Goal: Information Seeking & Learning: Check status

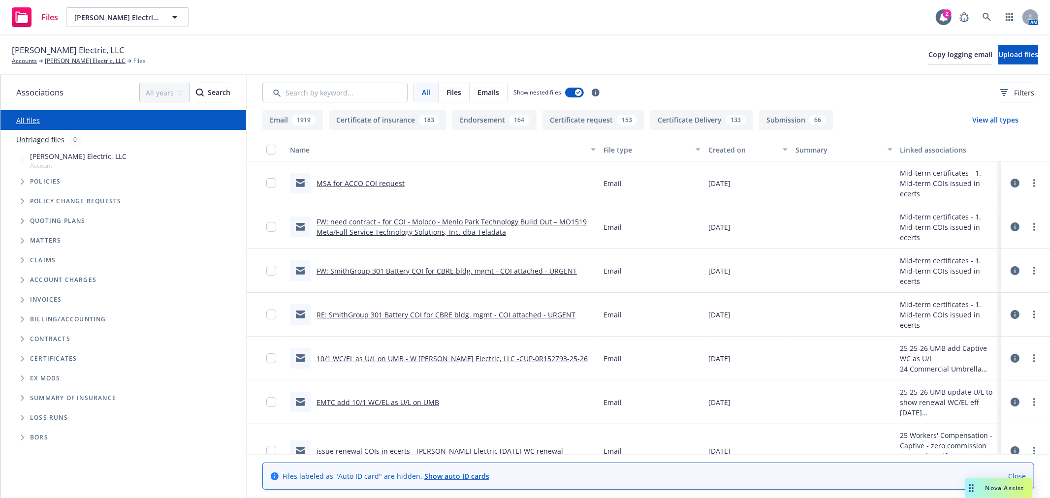
click at [17, 358] on span "Folder Tree Example" at bounding box center [22, 359] width 16 height 16
click at [31, 378] on icon "Folder Tree Example" at bounding box center [30, 377] width 3 height 6
click at [62, 414] on link "1. Mid-term COIs issued in ecerts" at bounding box center [93, 414] width 110 height 10
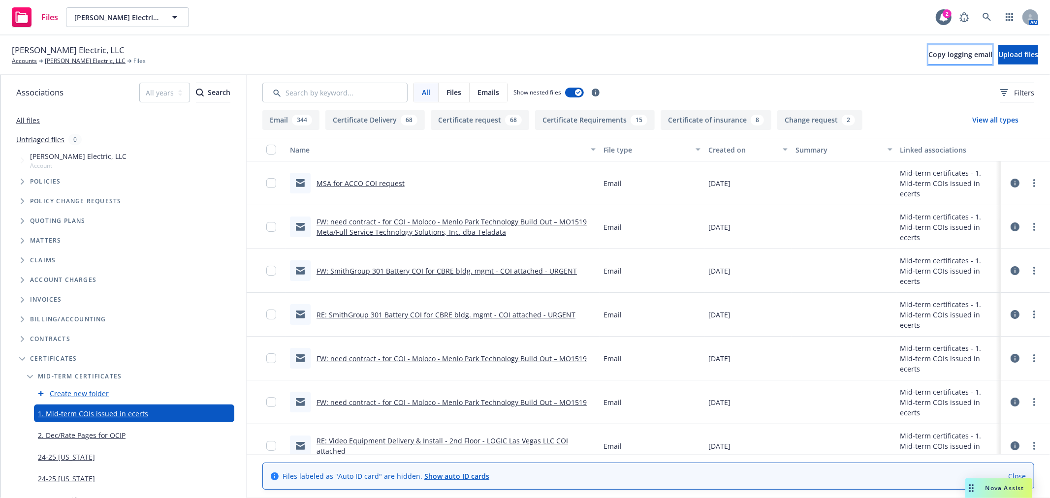
click at [929, 57] on span "Copy logging email" at bounding box center [961, 54] width 64 height 9
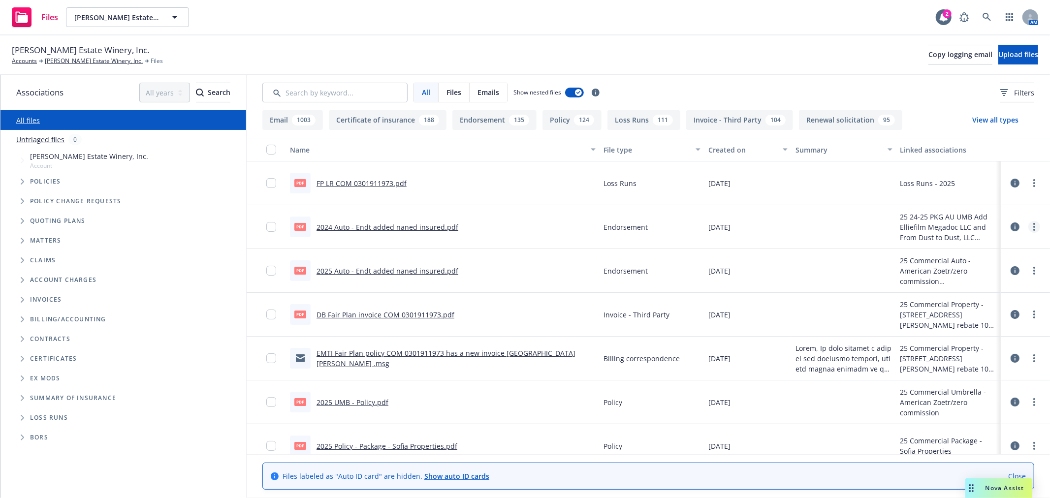
click at [1029, 227] on link "more" at bounding box center [1035, 227] width 12 height 12
click at [983, 284] on link "Edit" at bounding box center [983, 287] width 98 height 20
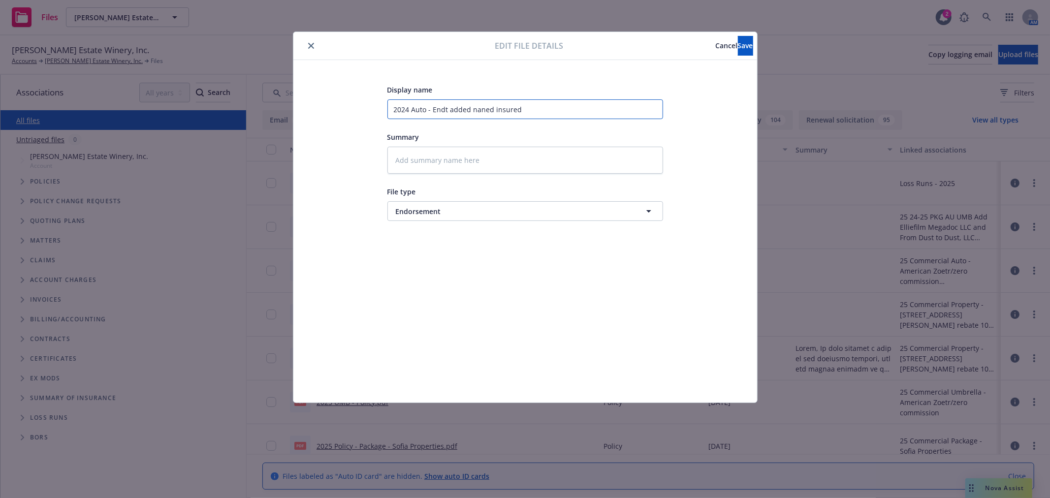
click at [411, 110] on input "2024 Auto - Endt added naned insured" at bounding box center [526, 109] width 276 height 20
type textarea "x"
type input "2024 AAuto - Endt added naned insured"
type textarea "x"
type input "2024 AZAuto - Endt added naned insured"
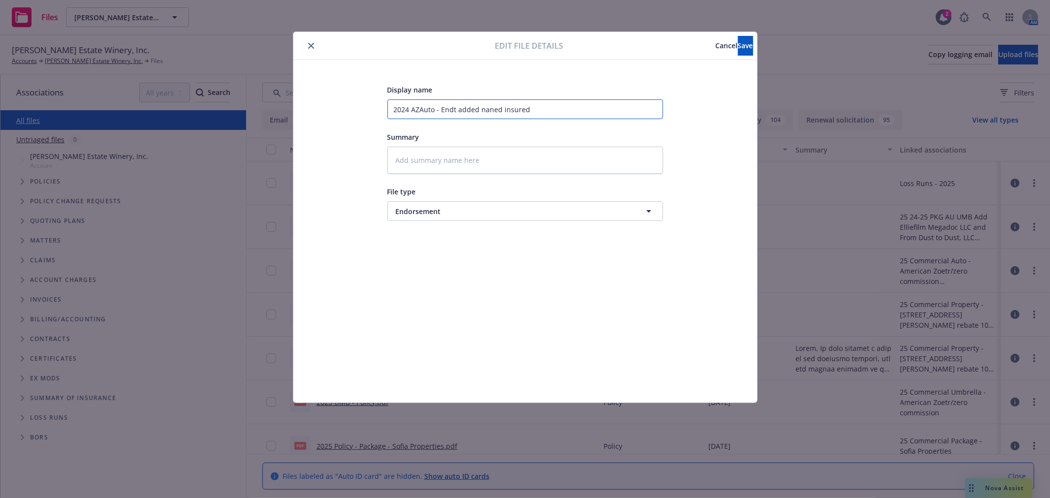
type textarea "x"
type input "2024 AZ Auto - Endt added naned insured"
click at [494, 109] on input "2024 AZ Auto - Endt added naned insured" at bounding box center [526, 109] width 276 height 20
type textarea "x"
type input "2024 AZ Auto - Endt added naed insured"
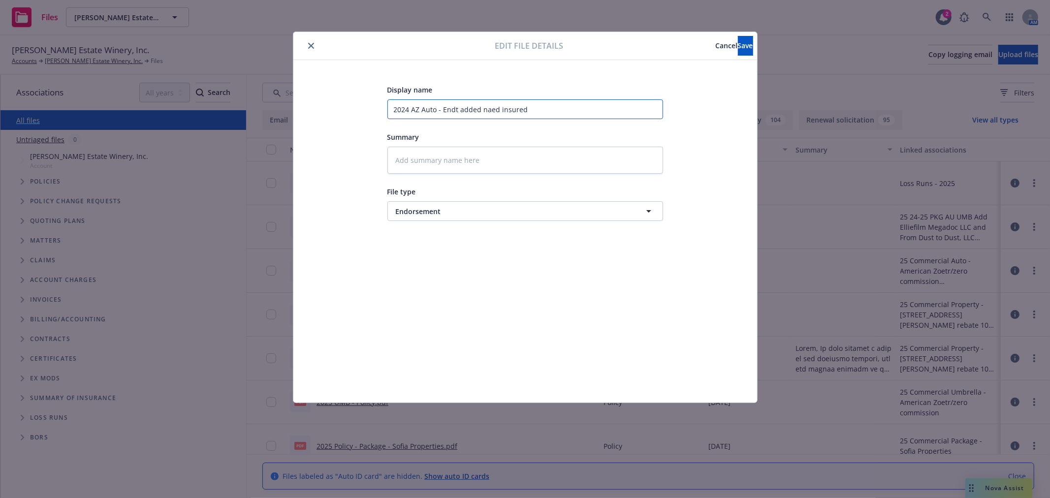
type textarea "x"
type input "2024 AZ Auto - Endt added named insured"
click at [738, 52] on button "Save" at bounding box center [745, 46] width 15 height 20
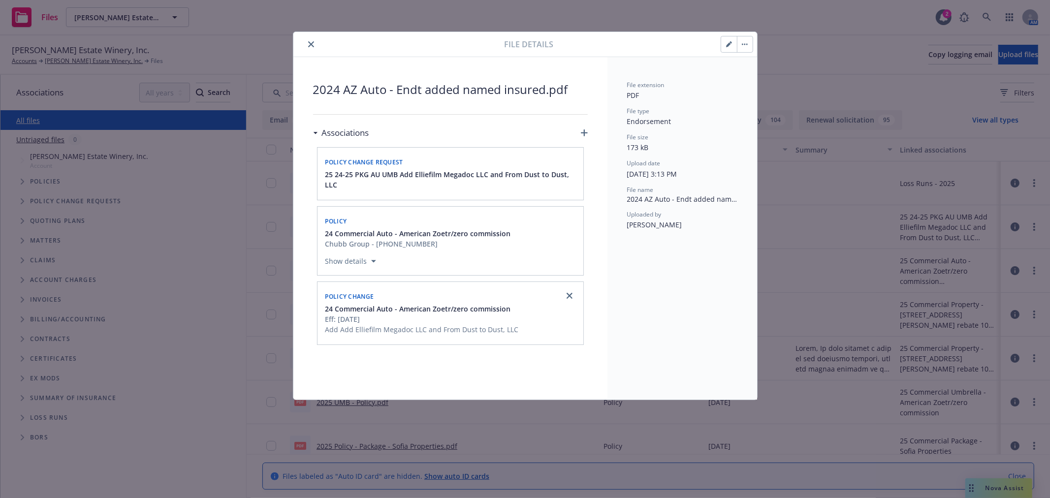
click at [314, 45] on button "close" at bounding box center [311, 44] width 12 height 12
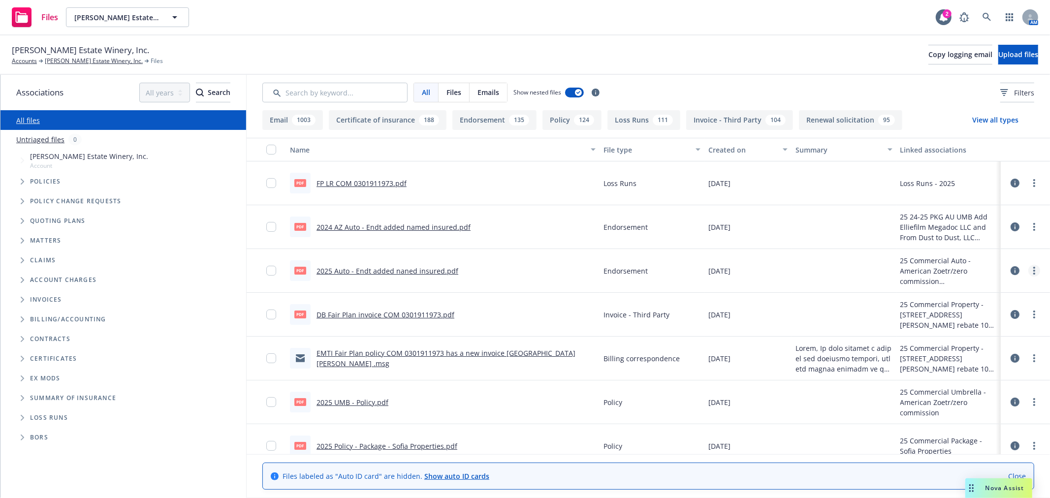
click at [1034, 270] on icon "more" at bounding box center [1035, 271] width 2 height 8
click at [995, 328] on link "Edit" at bounding box center [983, 331] width 98 height 20
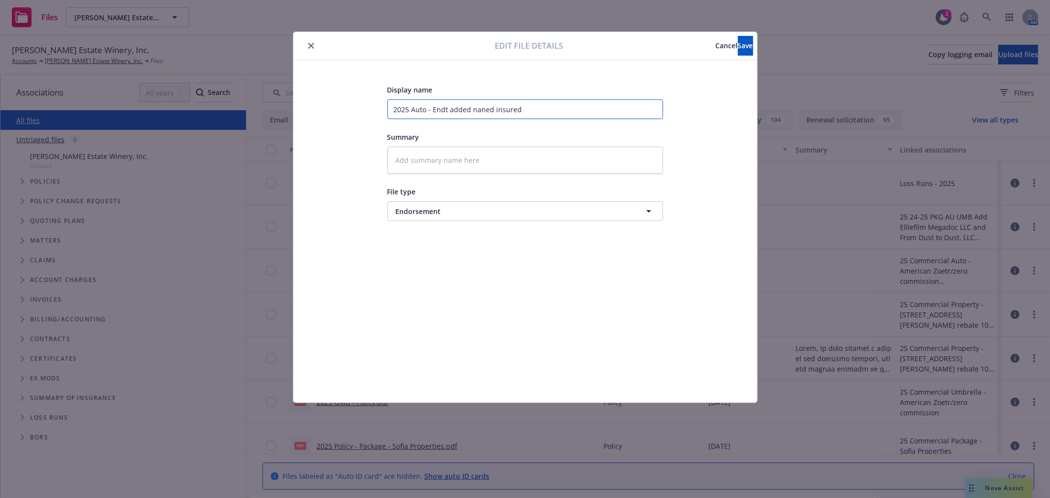
click at [412, 112] on input "2025 Auto - Endt added naned insured" at bounding box center [526, 109] width 276 height 20
type textarea "x"
type input "2025 AAuto - Endt added naned insured"
type textarea "x"
type input "2025 AZAuto - Endt added naned insured"
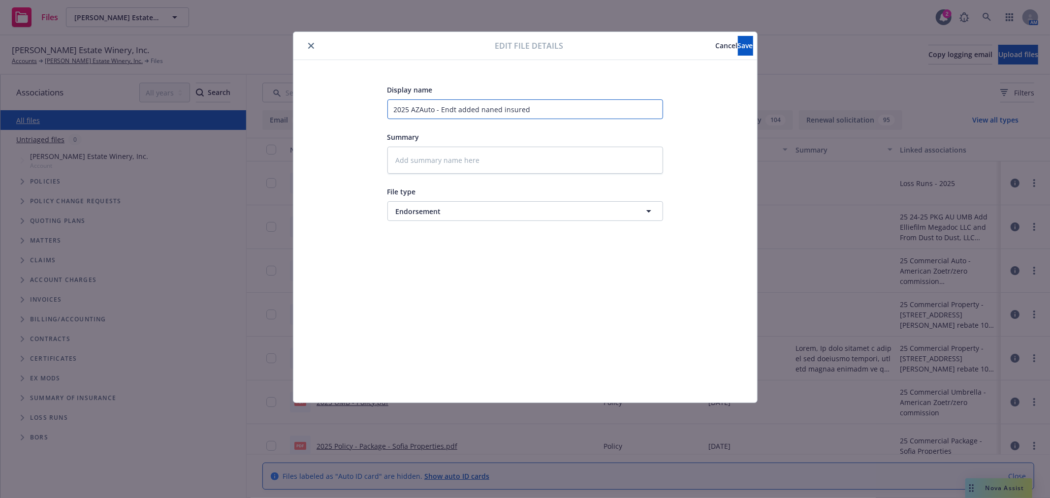
type textarea "x"
type input "2025 AZ Auto - Endt added naned insured"
click at [492, 105] on input "2025 AZ Auto - Endt added naned insured" at bounding box center [526, 109] width 276 height 20
type textarea "x"
type input "2025 AZ Auto - Endt added naed insured"
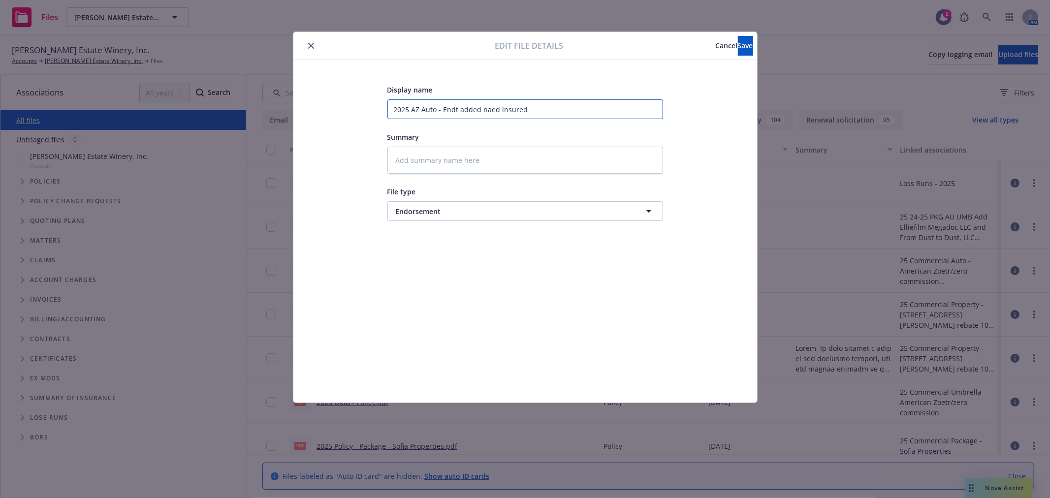
type textarea "x"
type input "2025 AZ Auto - Endt added named insured"
click at [738, 50] on button "Save" at bounding box center [745, 46] width 15 height 20
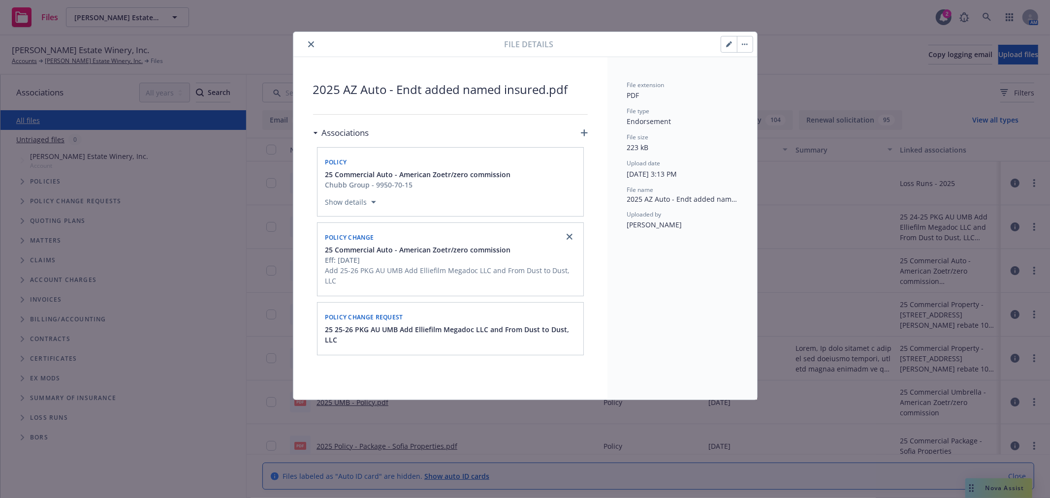
click at [314, 43] on button "close" at bounding box center [311, 44] width 12 height 12
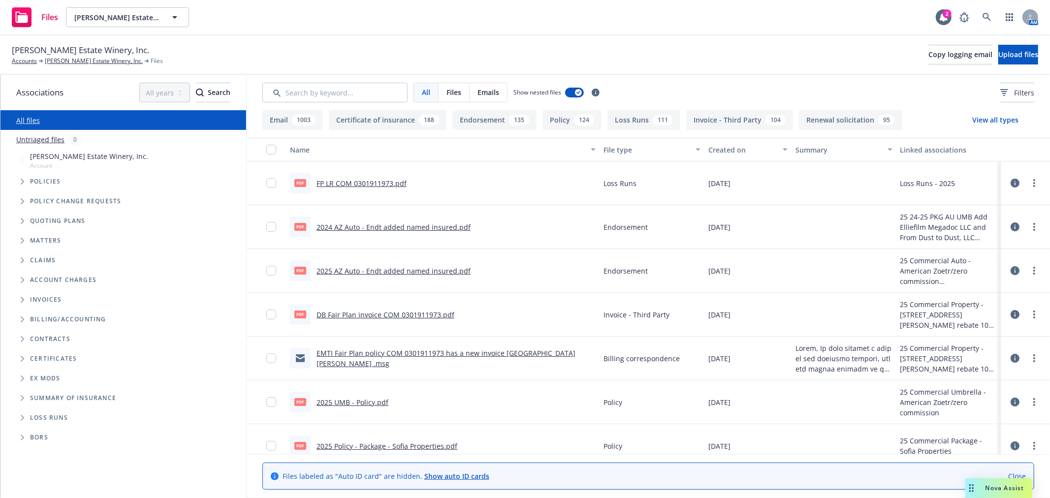
scroll to position [55, 0]
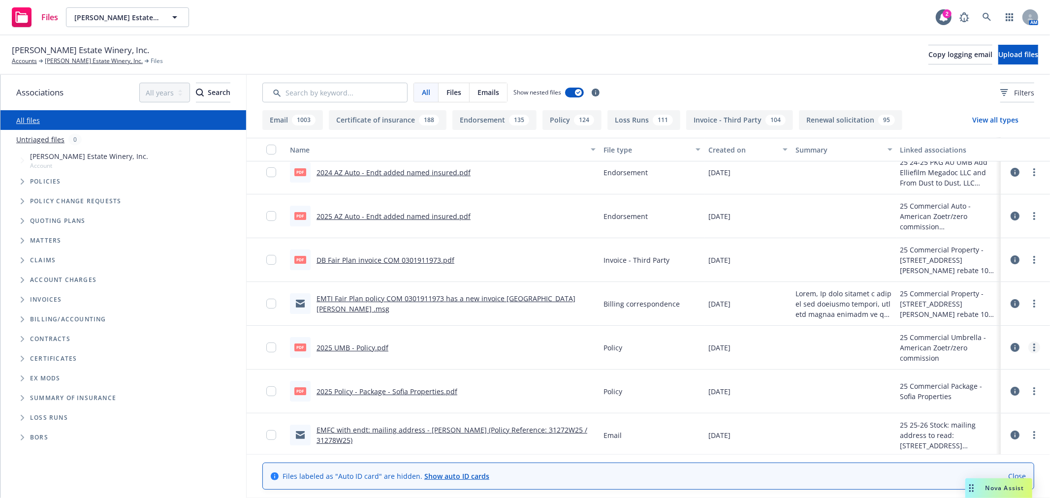
click at [1029, 352] on link "more" at bounding box center [1035, 348] width 12 height 12
click at [999, 408] on link "Edit" at bounding box center [983, 408] width 98 height 20
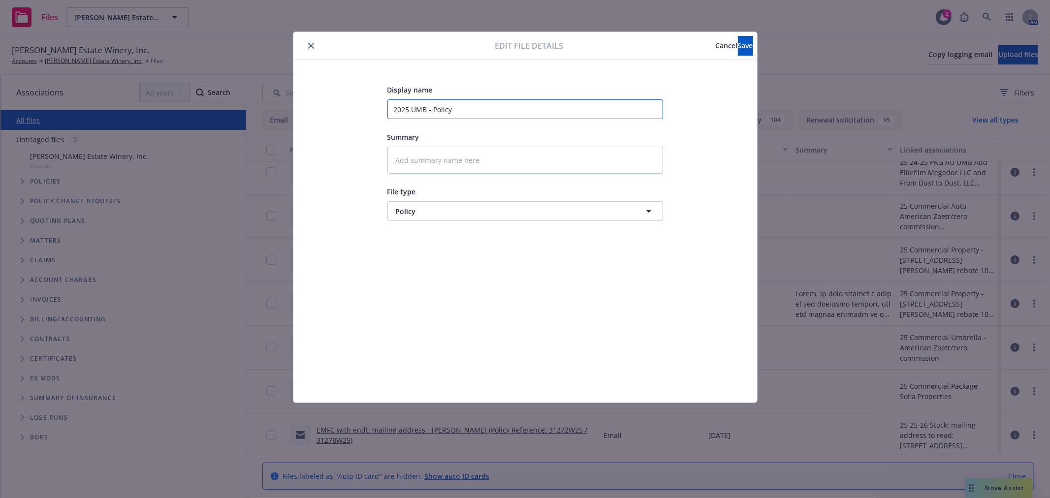
click at [412, 110] on input "2025 UMB - Policy" at bounding box center [526, 109] width 276 height 20
type textarea "x"
type input "2025 AUMB - Policy"
type textarea "x"
type input "2025 AZUMB - Policy"
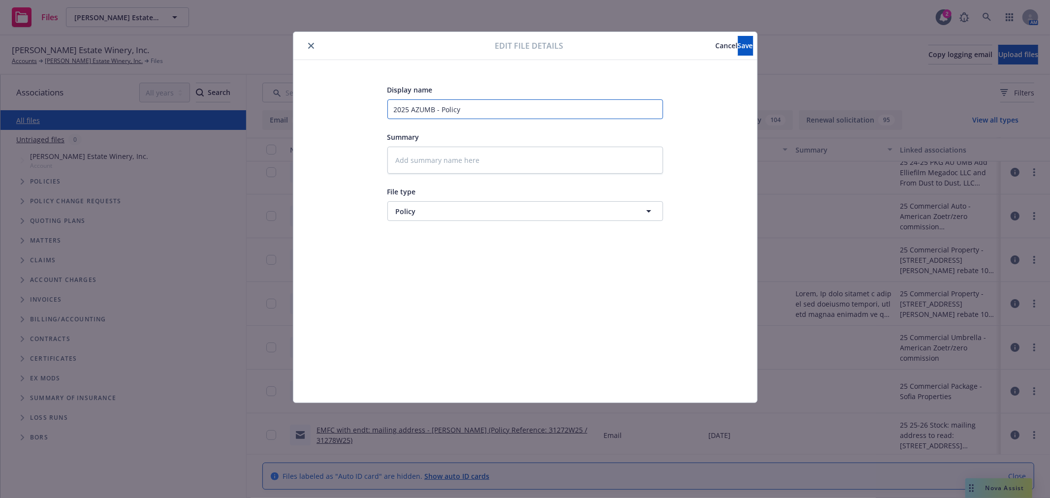
type textarea "x"
type input "2025 AZ UMB - Policy"
click at [496, 111] on input "2025 AZ UMB - Policy" at bounding box center [526, 109] width 276 height 20
type textarea "x"
type input "2025 AZ UMB - Policy"
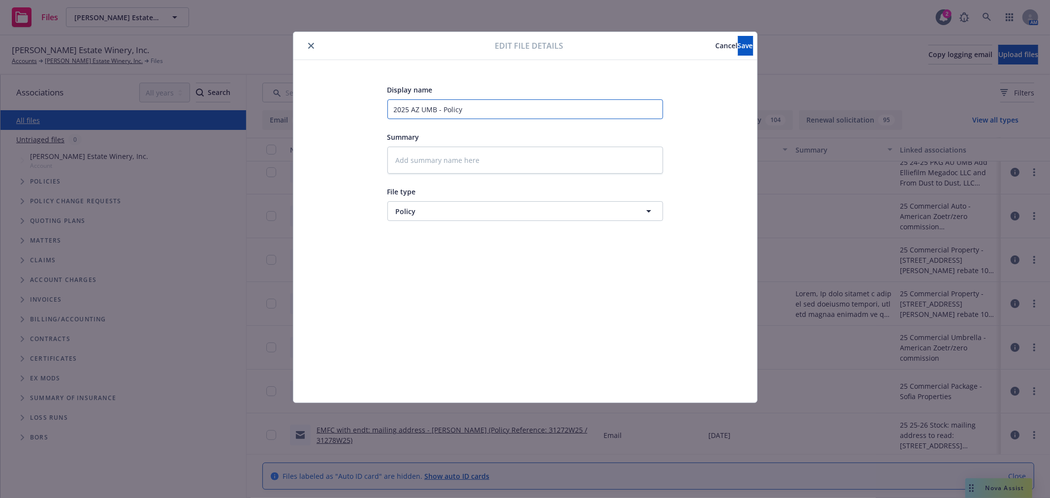
type textarea "x"
type input "2025 AZ UMB - Policy ("
type textarea "x"
type input "2025 AZ UMB - Policy (r"
type textarea "x"
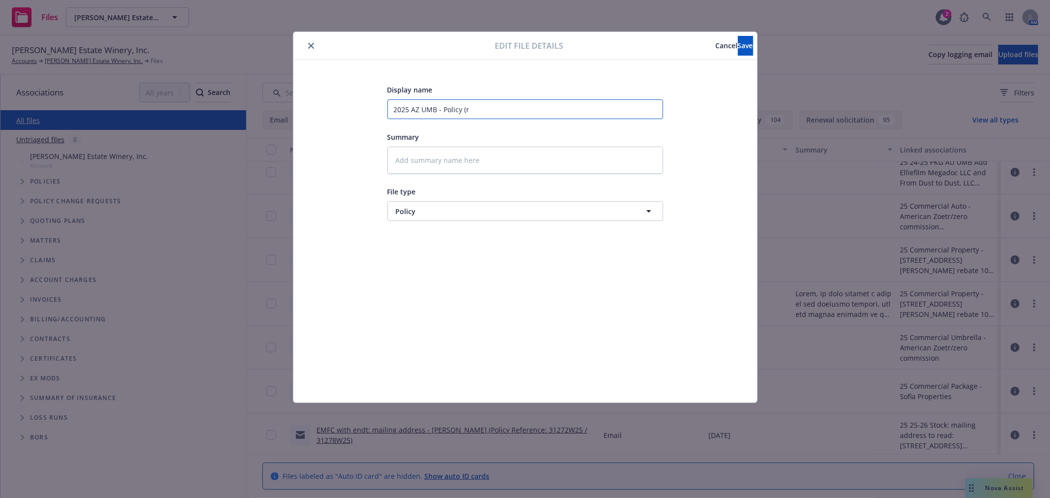
type input "2025 AZ UMB - Policy (re"
type textarea "x"
type input "2025 AZ UMB - Policy (re-"
type textarea "x"
type input "2025 AZ UMB - Policy (re-i"
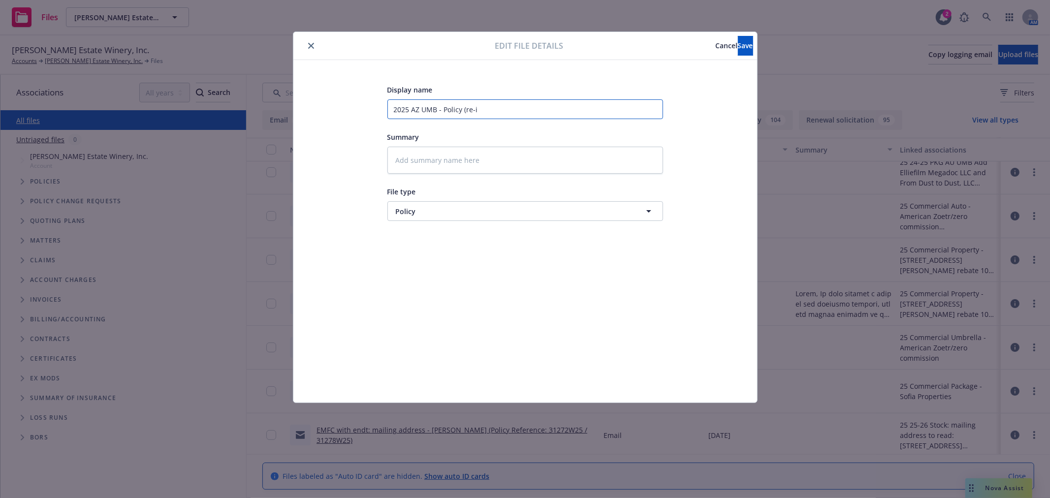
type textarea "x"
type input "2025 AZ UMB - Policy (re-is"
type textarea "x"
type input "2025 AZ UMB - Policy (re-iss"
type textarea "x"
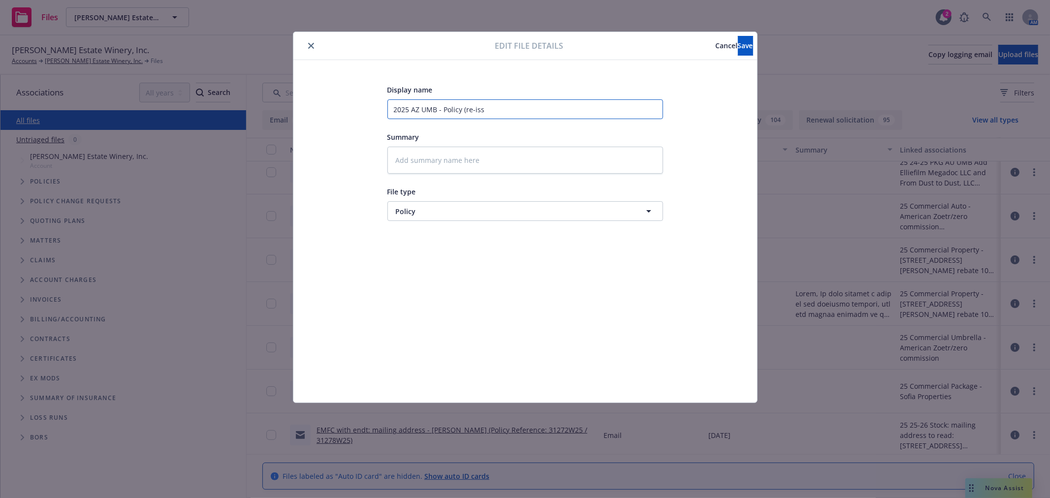
type input "2025 AZ UMB - Policy (re-issu"
type textarea "x"
type input "2025 AZ UMB - Policy (re-issue"
type textarea "x"
type input "2025 AZ UMB - Policy (re-issued"
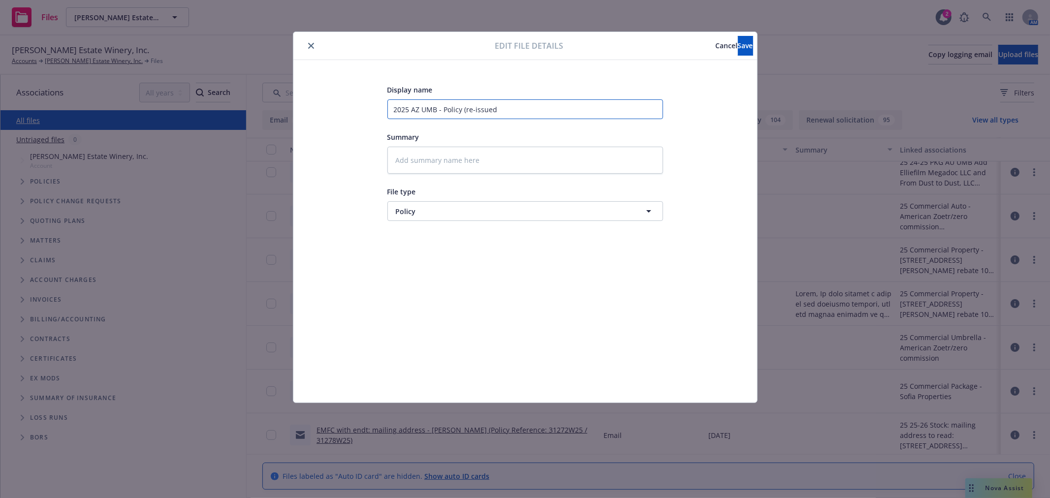
type textarea "x"
type input "2025 AZ UMB - Policy (re-issued)"
click at [738, 47] on button "Save" at bounding box center [745, 46] width 15 height 20
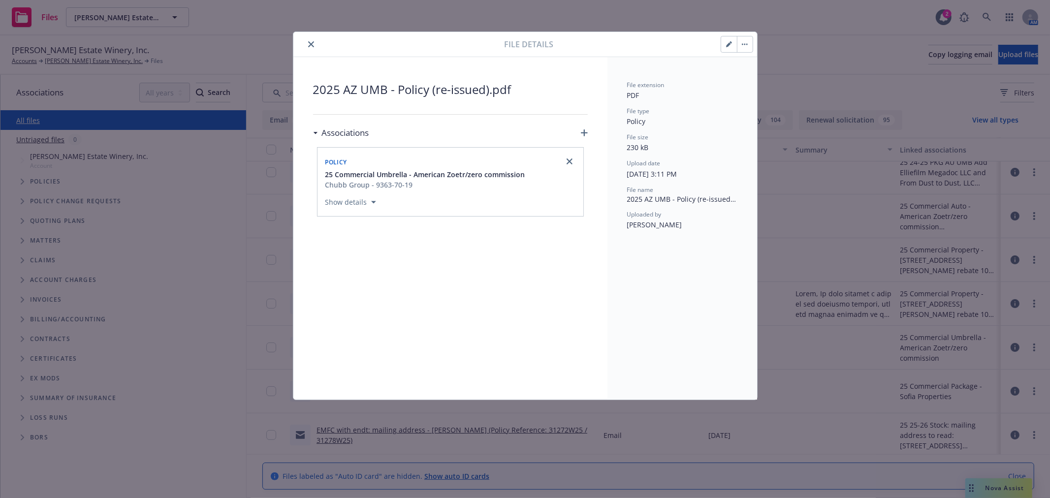
click at [309, 43] on icon "close" at bounding box center [311, 44] width 6 height 6
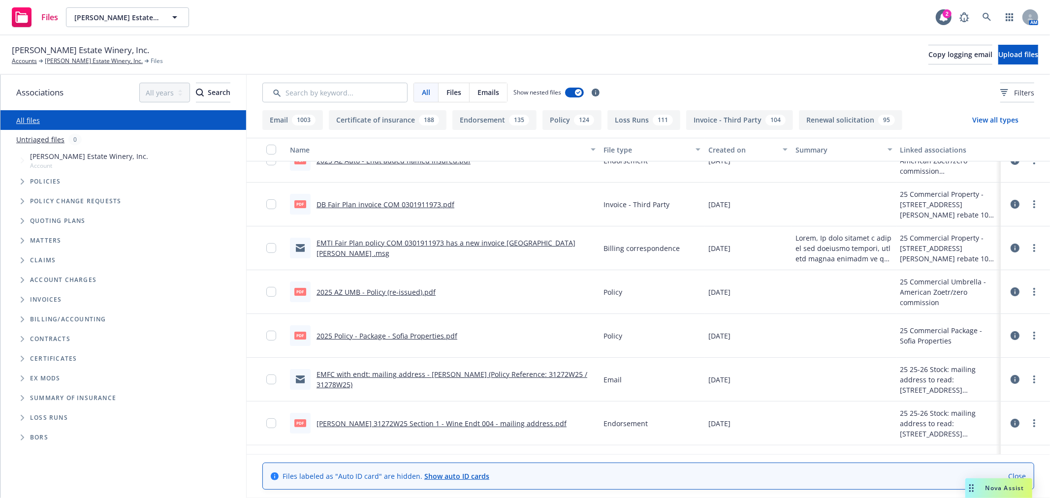
scroll to position [219, 0]
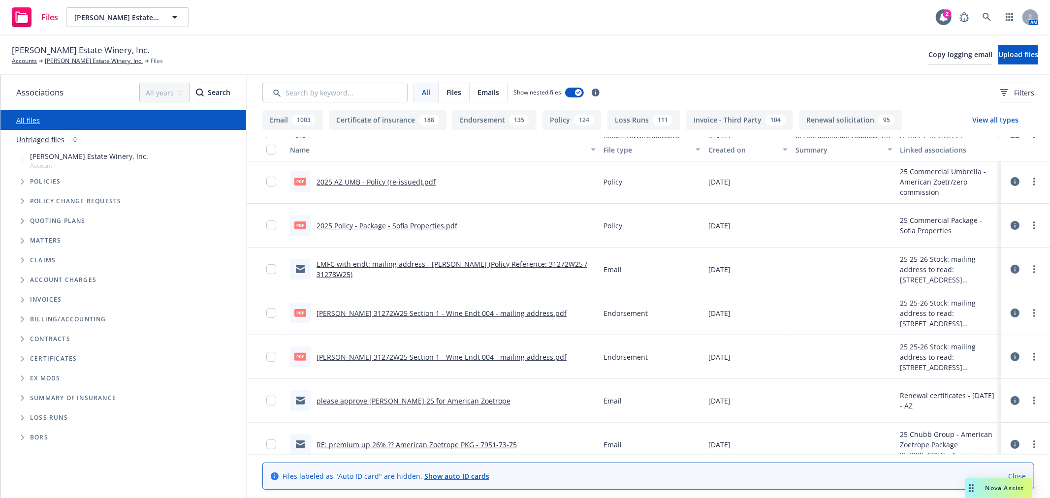
click at [361, 181] on link "2025 AZ UMB - Policy (re-issued).pdf" at bounding box center [376, 181] width 119 height 9
click at [388, 180] on link "2025 AZ UMB - Policy (re-issued).pdf" at bounding box center [376, 181] width 119 height 9
click at [1029, 182] on link "more" at bounding box center [1035, 182] width 12 height 12
click at [988, 242] on link "Edit" at bounding box center [983, 241] width 98 height 20
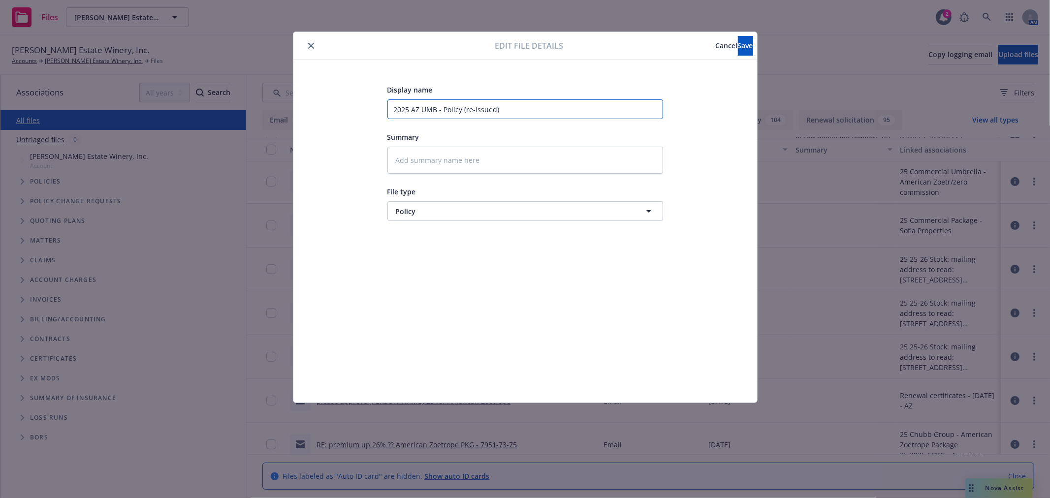
click at [495, 108] on input "2025 AZ UMB - Policy (re-issued)" at bounding box center [526, 109] width 276 height 20
type textarea "x"
type input "2025 AZ UMB - Policy (re-issued )"
type textarea "x"
type input "2025 AZ UMB - Policy (re-issued w)"
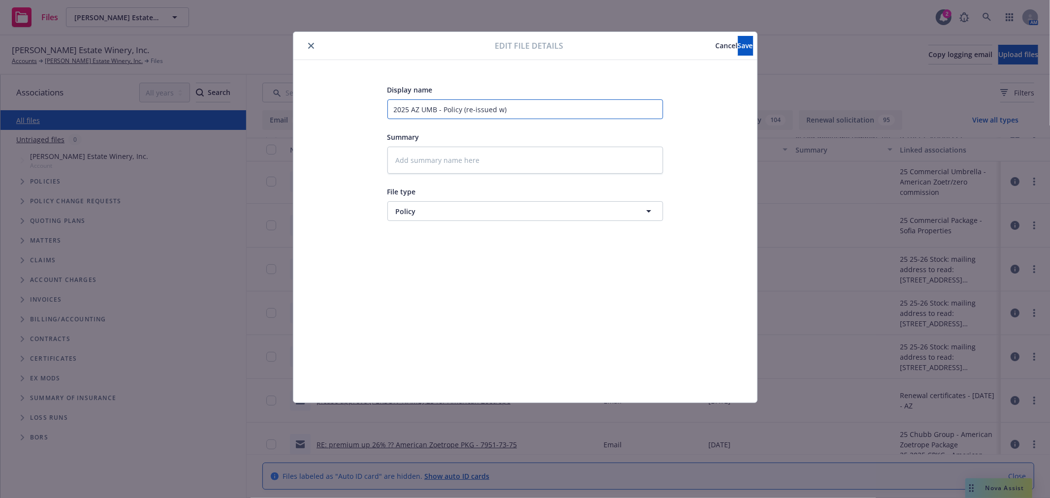
type textarea "x"
type input "2025 AZ UMB - Policy (re-issued w/)"
type textarea "x"
type input "2025 AZ UMB - Policy (re-issued w/o)"
type textarea "x"
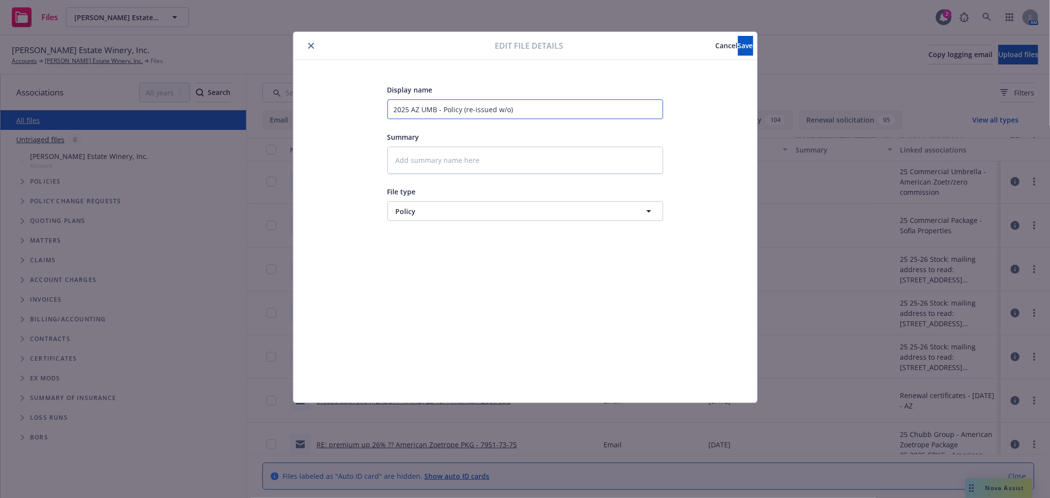
type input "2025 AZ UMB - Policy (re-issued w/ou)"
type textarea "x"
type input "2025 AZ UMB - Policy (re-issued w/out)"
type textarea "x"
type input "2025 AZ UMB - Policy (re-issued w/out )"
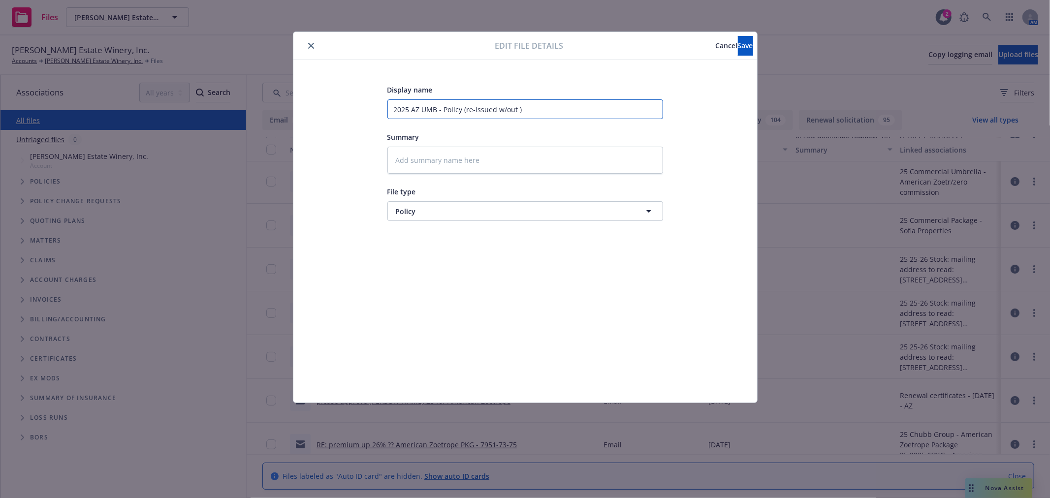
type textarea "x"
type input "2025 AZ UMB - Policy (re-issued w/out T)"
type textarea "x"
type input "2025 AZ UMB - Policy (re-issued w/out TR)"
type textarea "x"
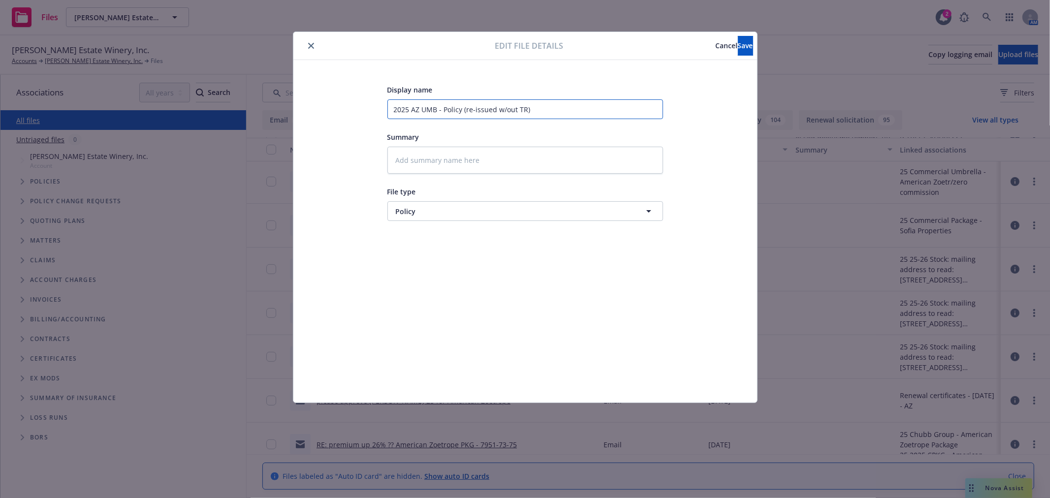
type input "2025 AZ UMB - Policy (re-issued w/out TRI)"
type textarea "x"
type input "2025 AZ UMB - Policy (re-issued w/out TRIA)"
click at [738, 45] on button "Save" at bounding box center [745, 46] width 15 height 20
type textarea "x"
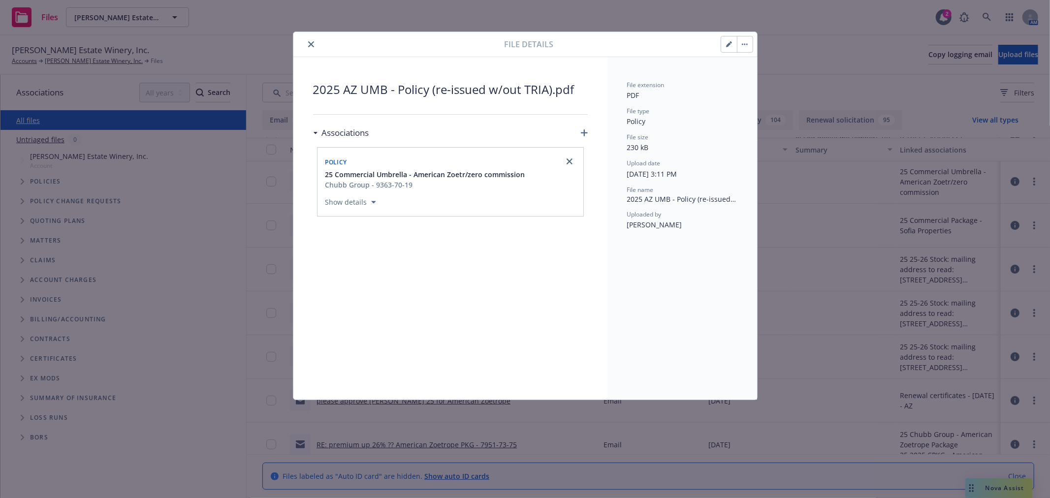
click at [308, 41] on icon "close" at bounding box center [311, 44] width 6 height 6
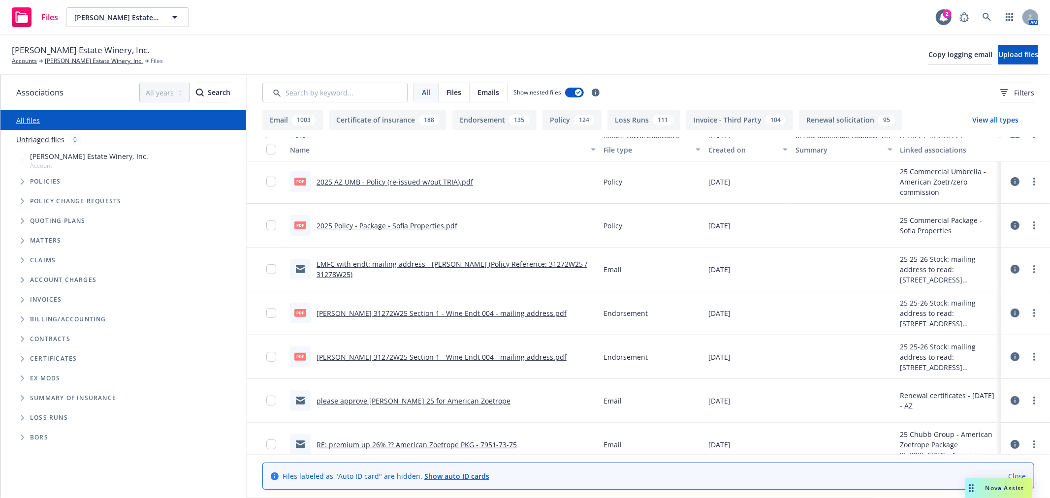
click at [421, 226] on link "2025 Policy - Package - Sofia Properties.pdf" at bounding box center [387, 225] width 141 height 9
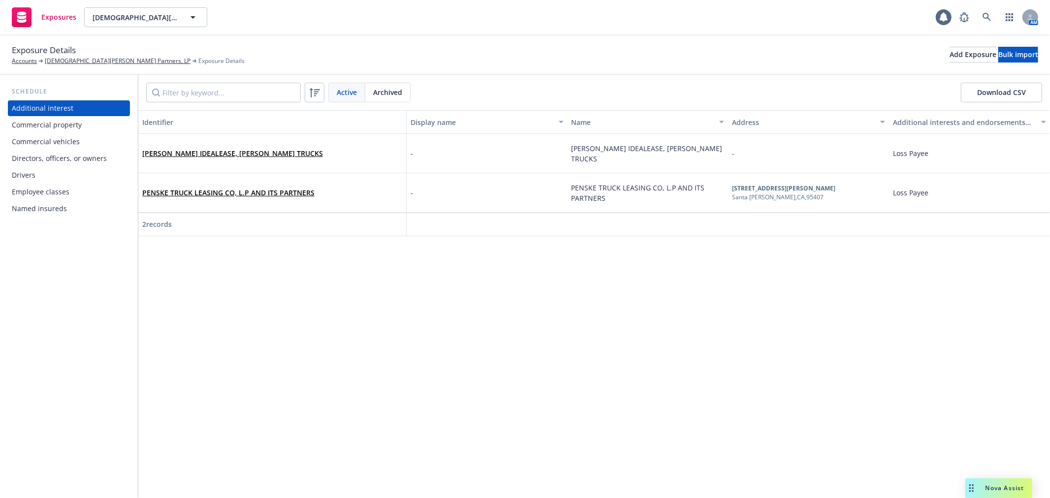
click at [78, 124] on div "Commercial property" at bounding box center [47, 125] width 70 height 16
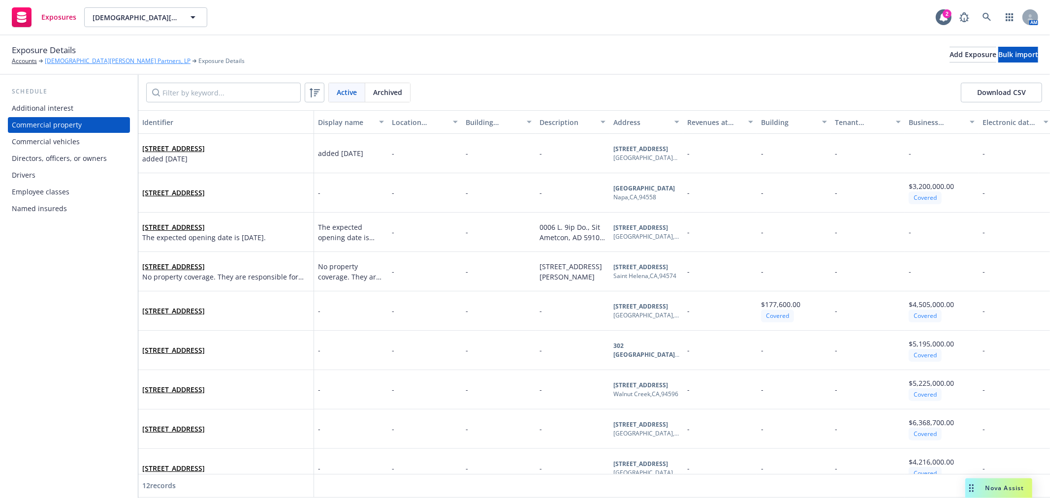
click at [81, 62] on link "[DEMOGRAPHIC_DATA][PERSON_NAME] Partners, LP" at bounding box center [118, 61] width 146 height 9
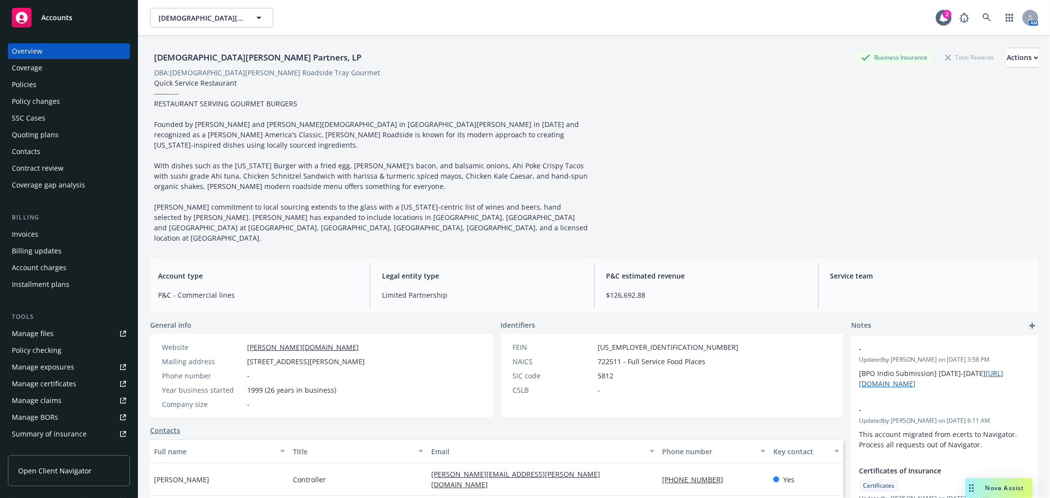
click at [76, 105] on div "Policy changes" at bounding box center [69, 102] width 114 height 16
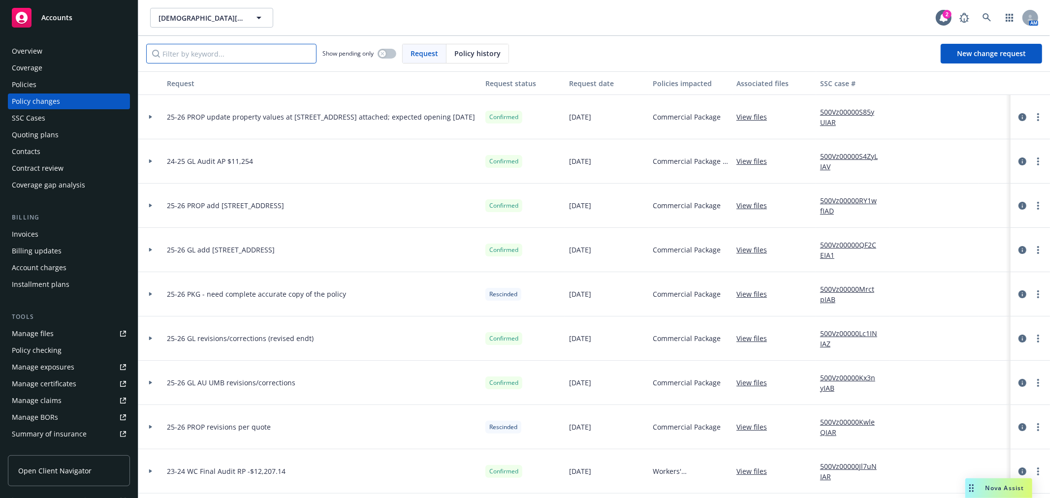
click at [183, 53] on input "Filter by keyword..." at bounding box center [231, 54] width 170 height 20
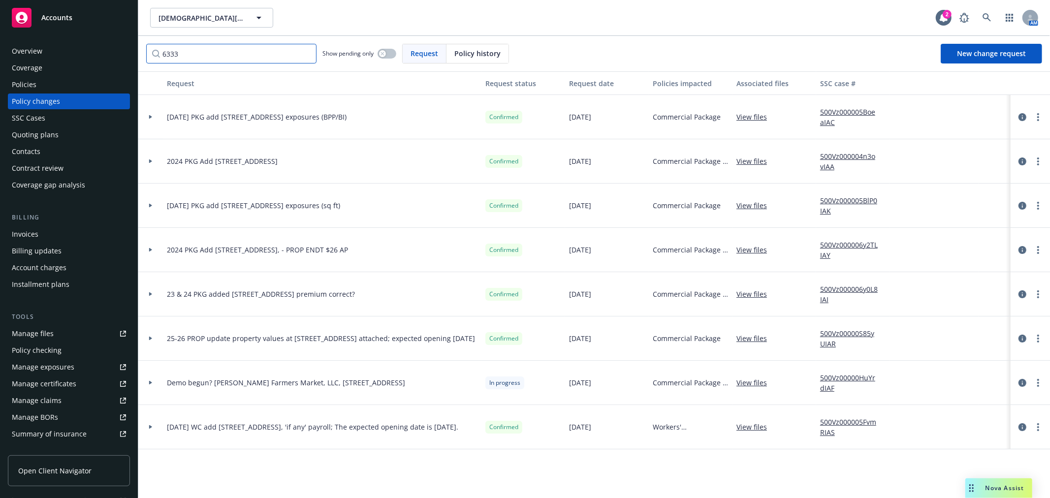
type input "6333"
click at [48, 81] on div "Policies" at bounding box center [69, 85] width 114 height 16
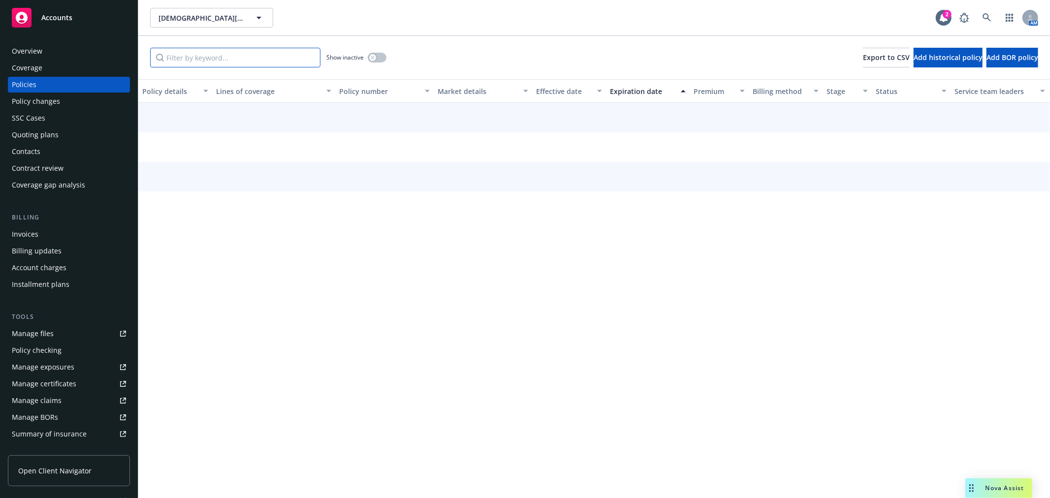
click at [180, 57] on input "Filter by keyword..." at bounding box center [235, 58] width 170 height 20
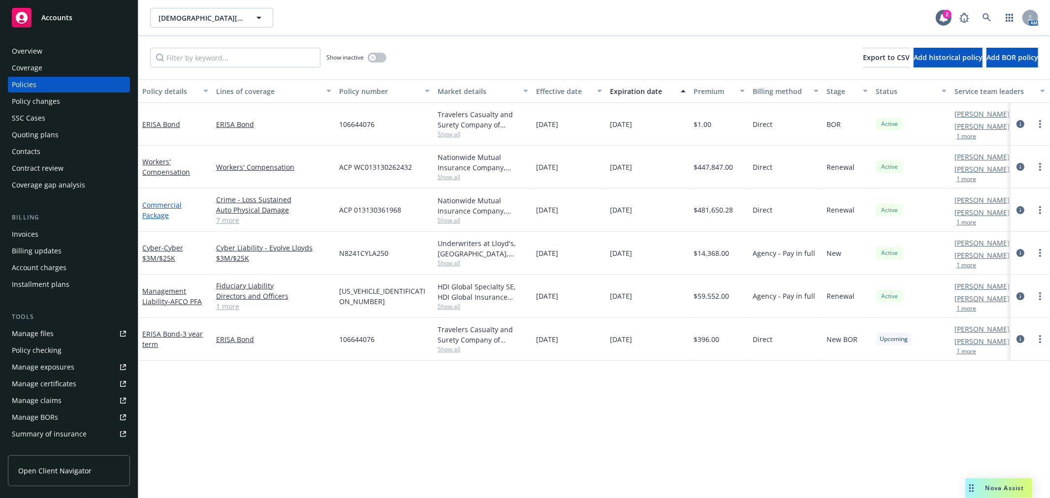
click at [169, 202] on link "Commercial Package" at bounding box center [161, 210] width 39 height 20
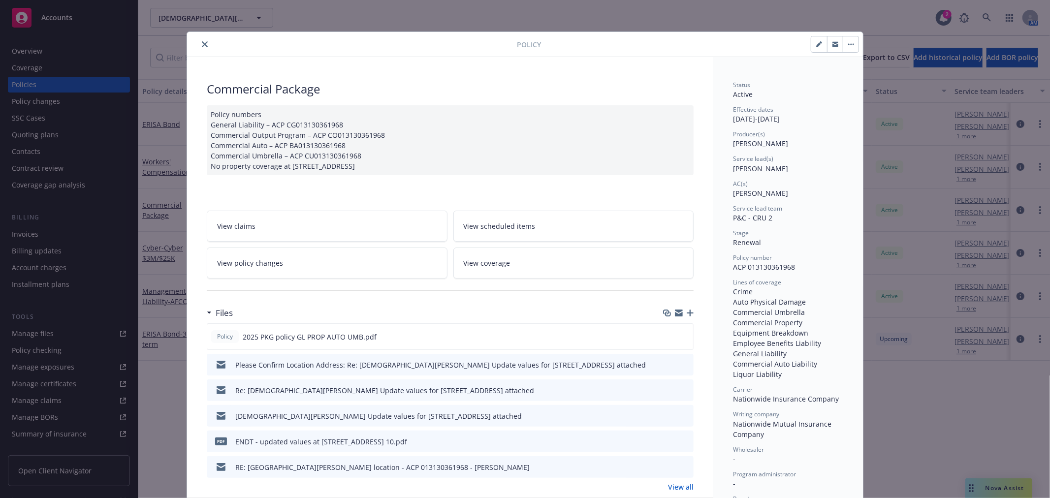
click at [680, 362] on icon "preview file" at bounding box center [684, 364] width 9 height 7
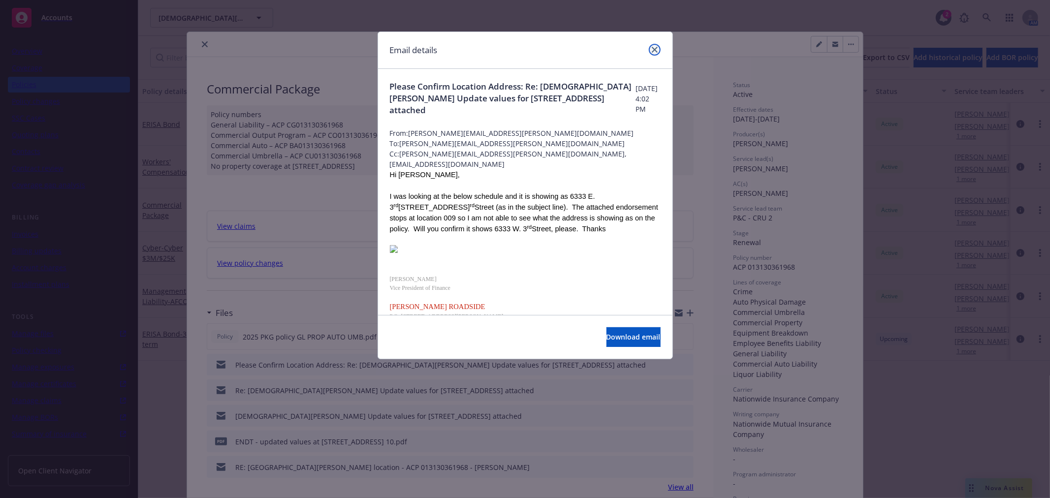
click at [656, 53] on link "close" at bounding box center [655, 50] width 12 height 12
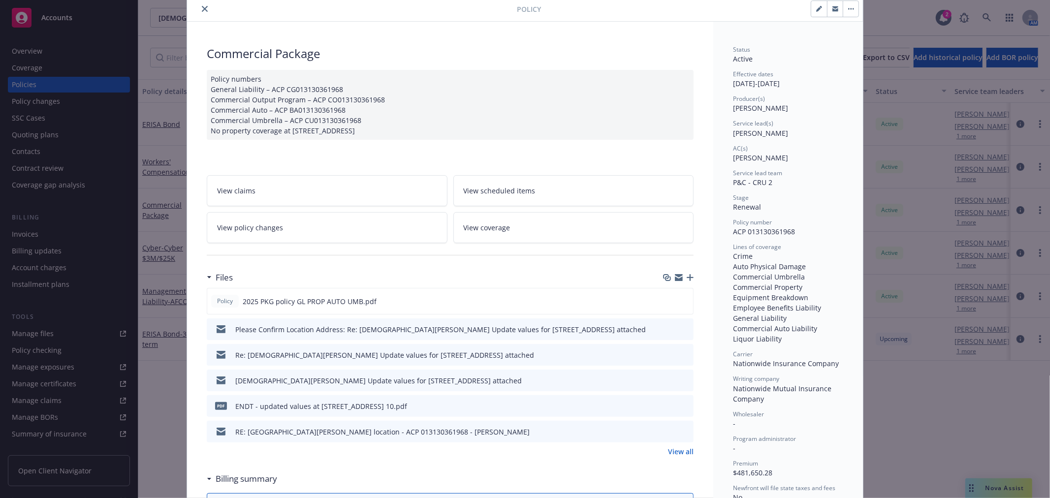
scroll to position [55, 0]
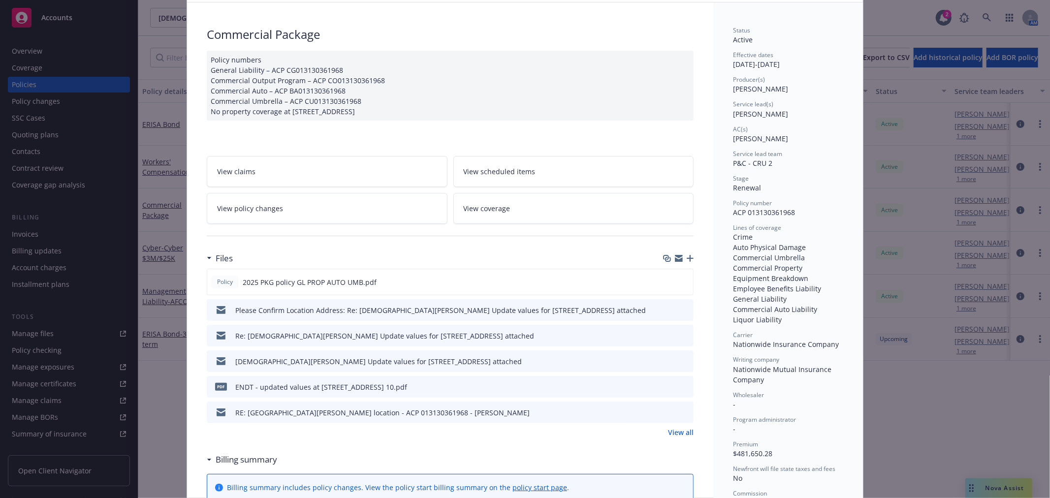
click at [682, 414] on icon "preview file" at bounding box center [684, 412] width 9 height 7
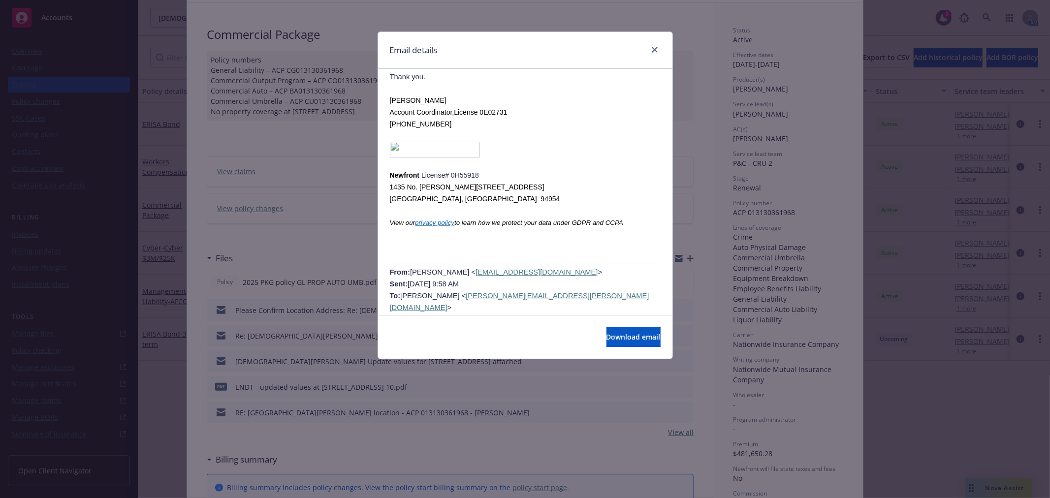
scroll to position [1094, 0]
click at [651, 48] on link "close" at bounding box center [655, 50] width 12 height 12
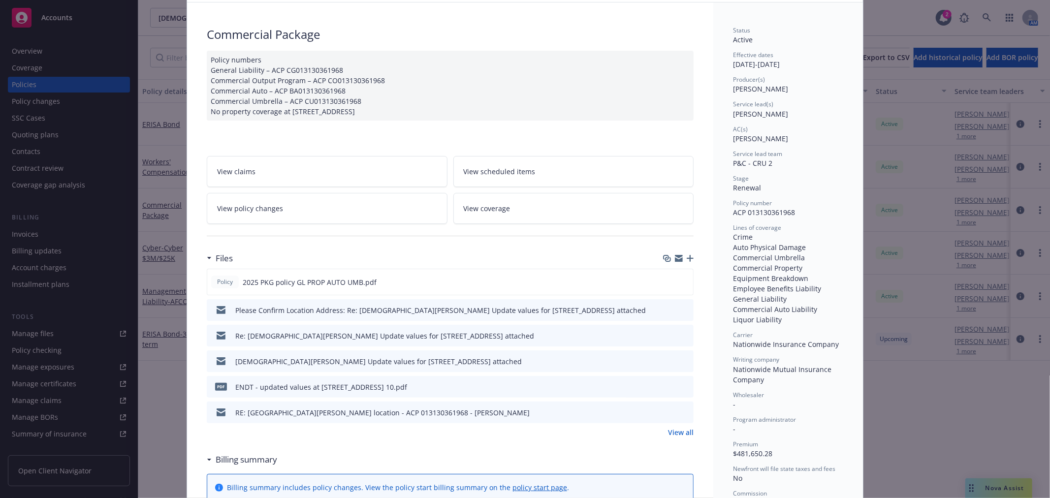
click at [682, 385] on icon "preview file" at bounding box center [684, 386] width 9 height 7
click at [683, 282] on icon "preview file" at bounding box center [684, 281] width 9 height 7
click at [322, 213] on link "View policy changes" at bounding box center [327, 208] width 241 height 31
